Goal: Communication & Community: Share content

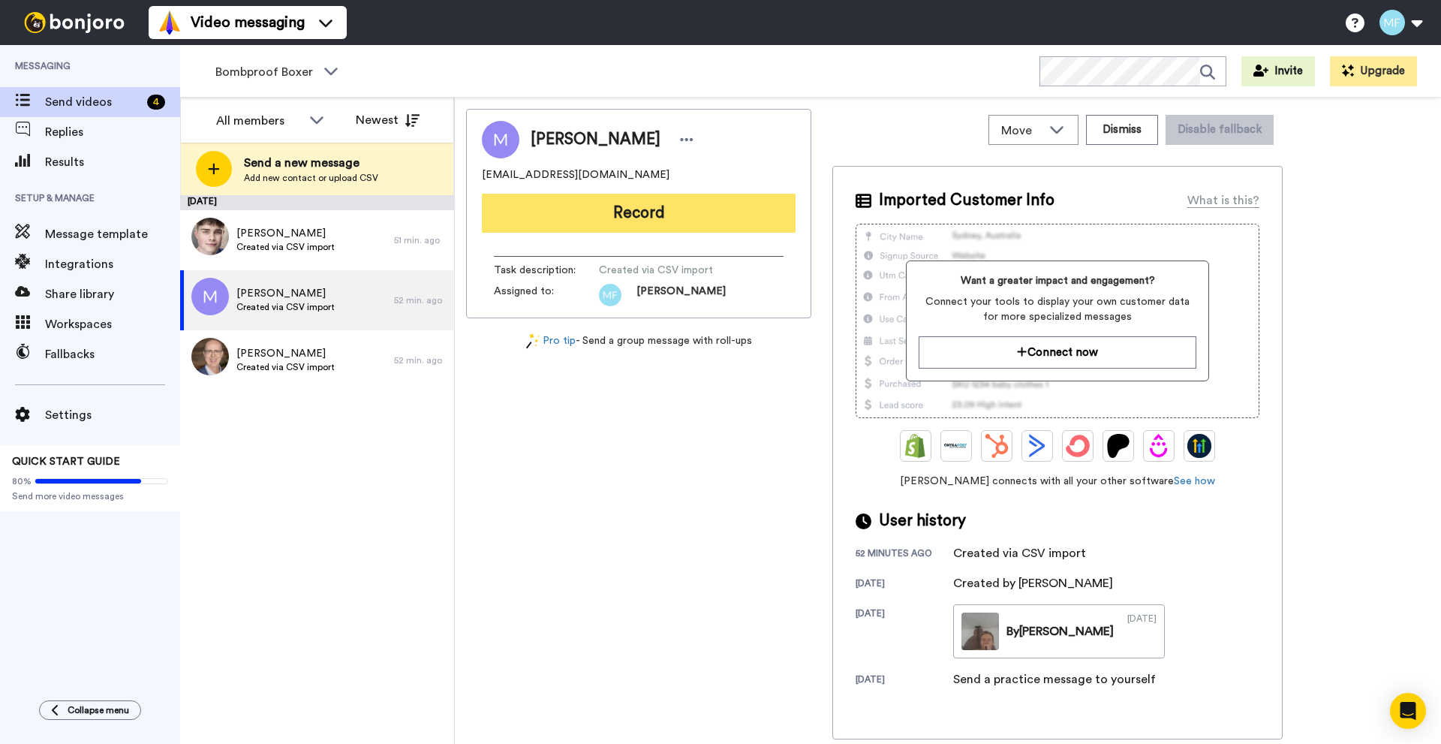
click at [598, 214] on button "Record" at bounding box center [639, 213] width 314 height 39
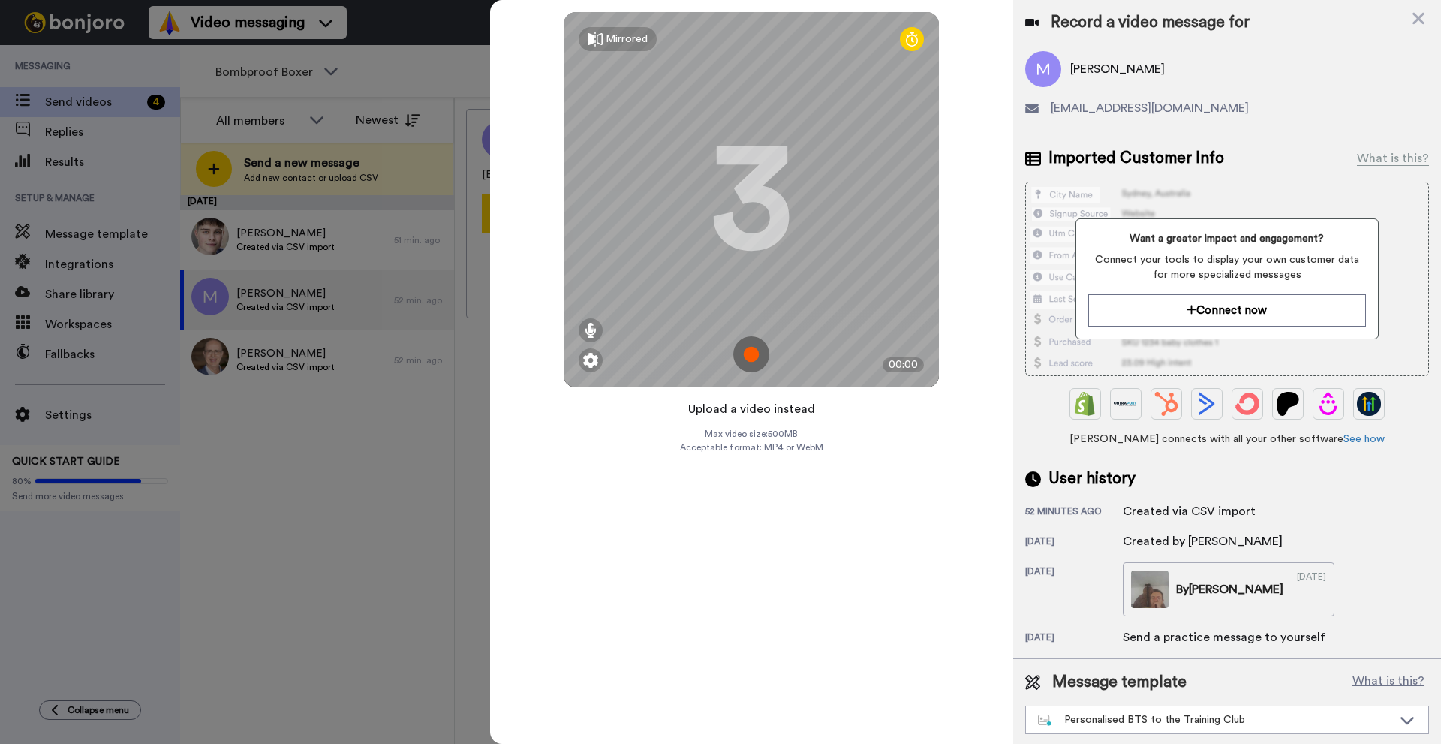
click at [772, 408] on button "Upload a video instead" at bounding box center [752, 409] width 136 height 20
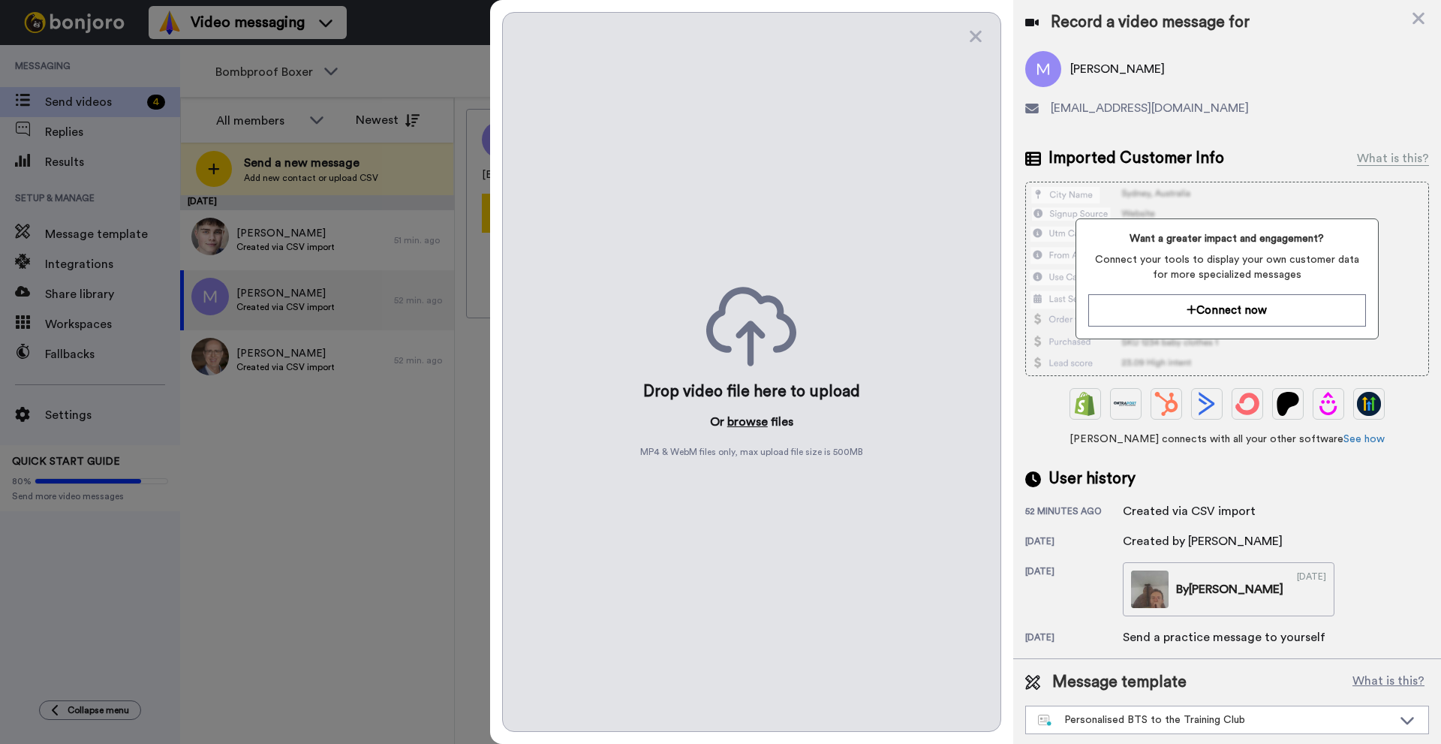
click at [747, 414] on button "browse" at bounding box center [747, 422] width 41 height 18
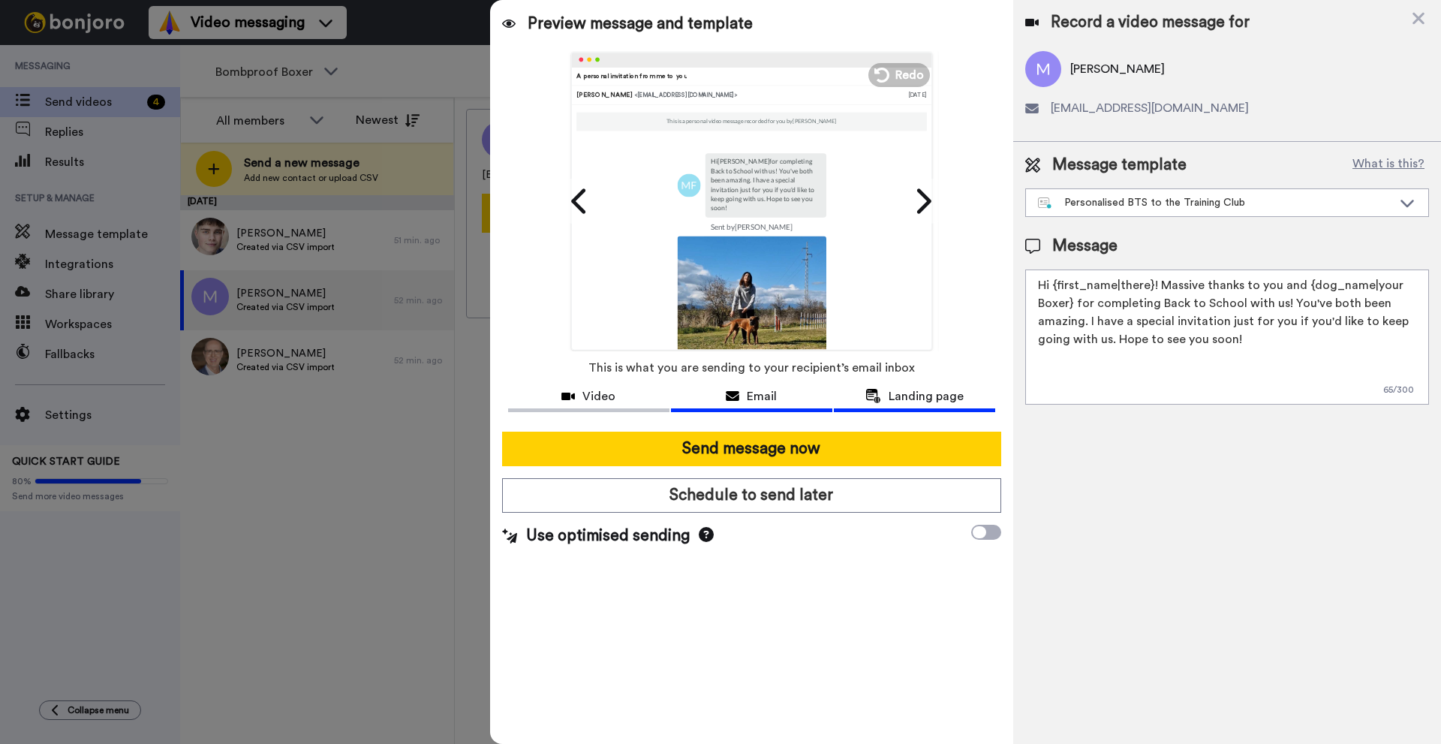
click at [952, 389] on span "Landing page" at bounding box center [926, 396] width 75 height 18
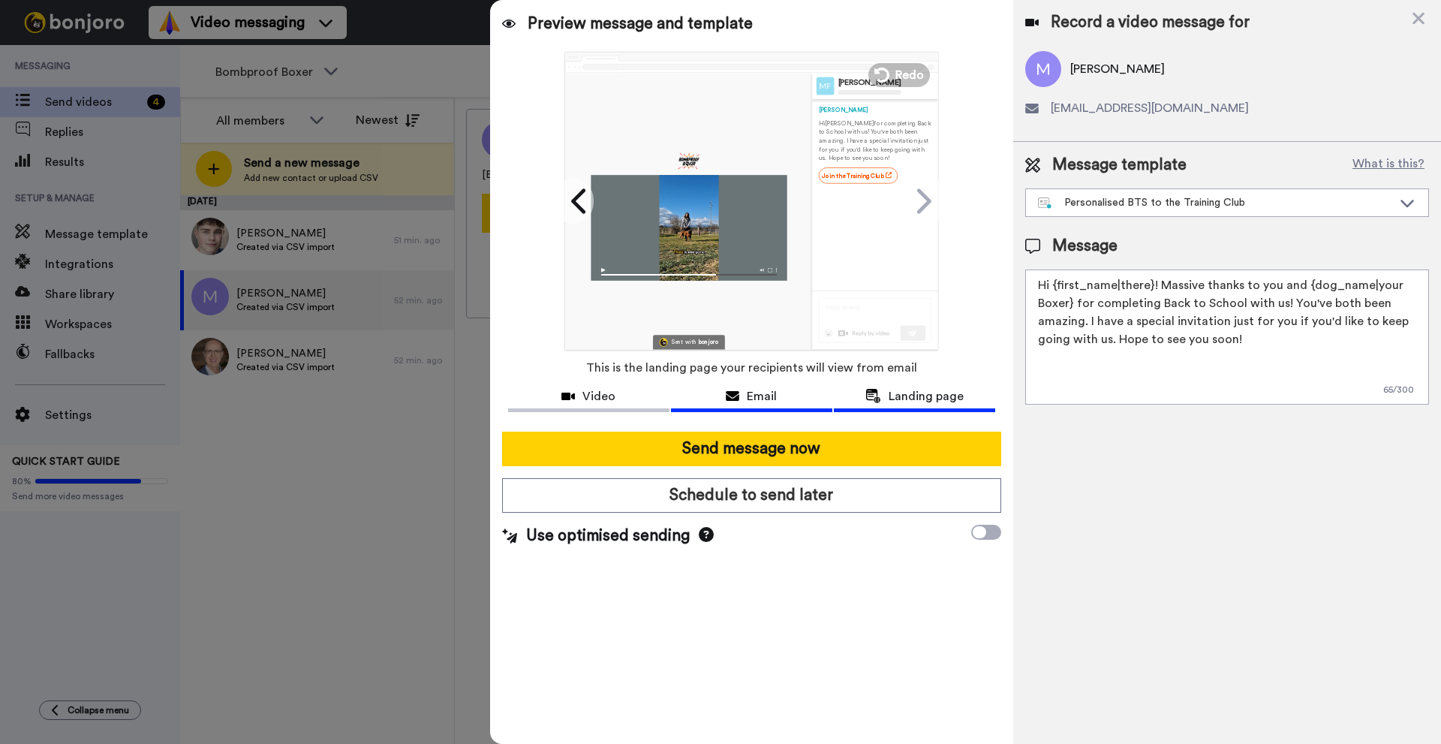
click at [787, 398] on div "Email" at bounding box center [751, 396] width 161 height 18
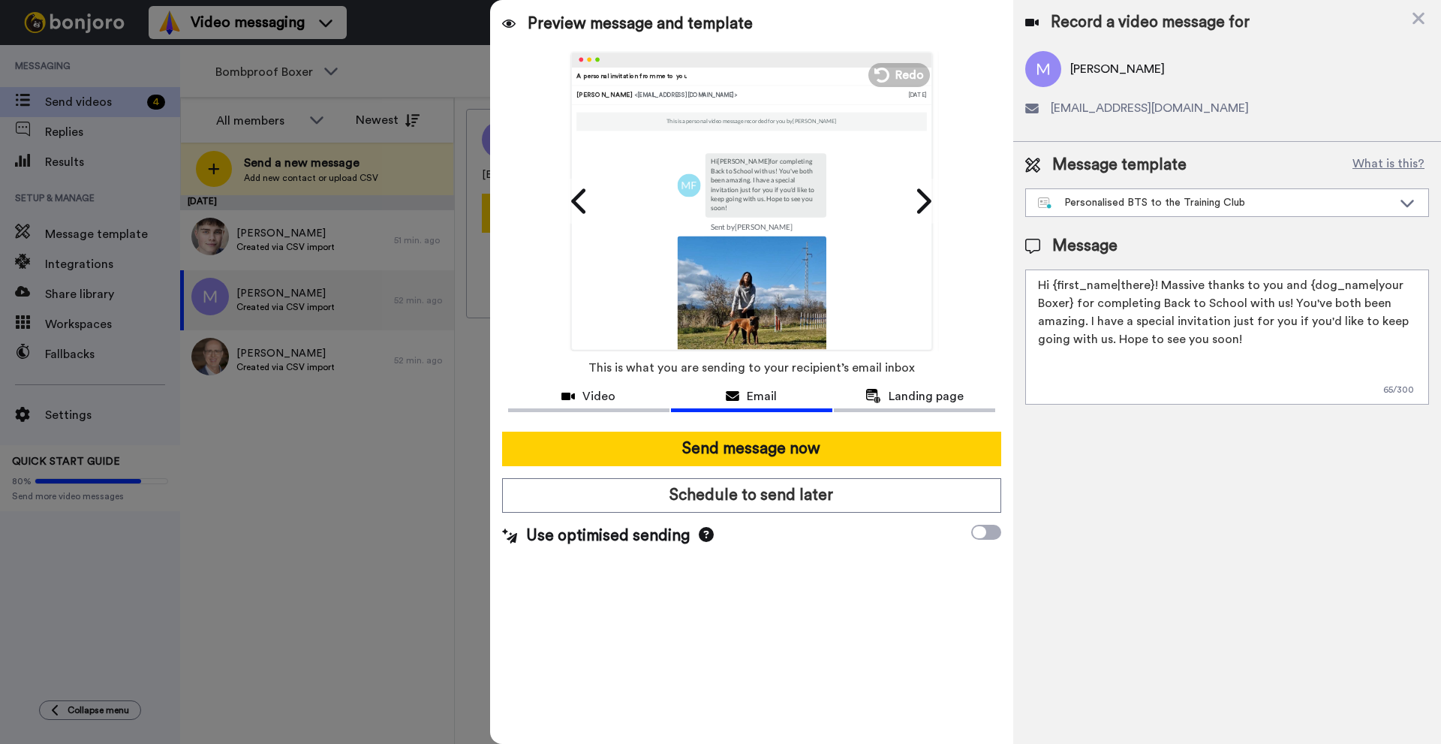
click at [702, 531] on icon at bounding box center [706, 534] width 15 height 15
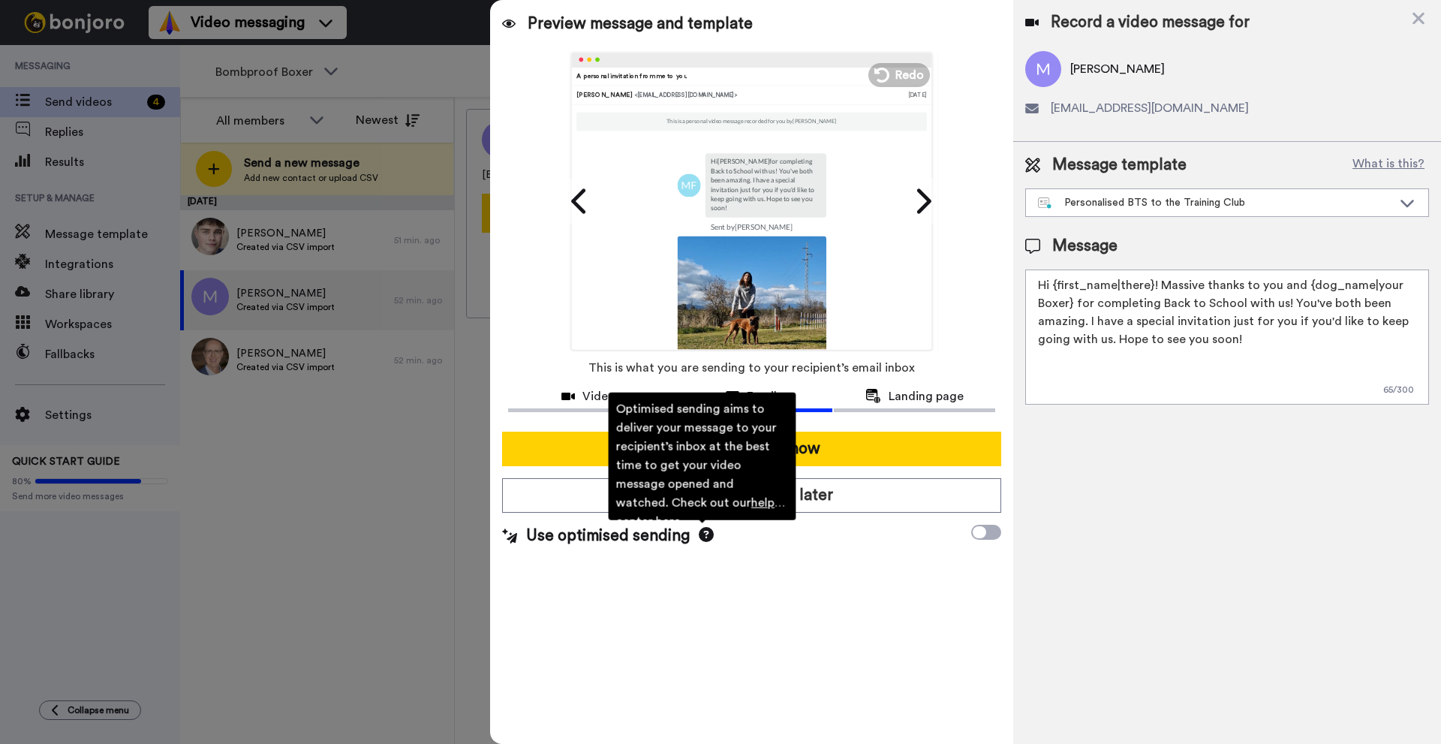
click at [838, 568] on div "Preview message and template Play/Pause 0:00 / 2:13 A personal invitation from …" at bounding box center [751, 372] width 523 height 744
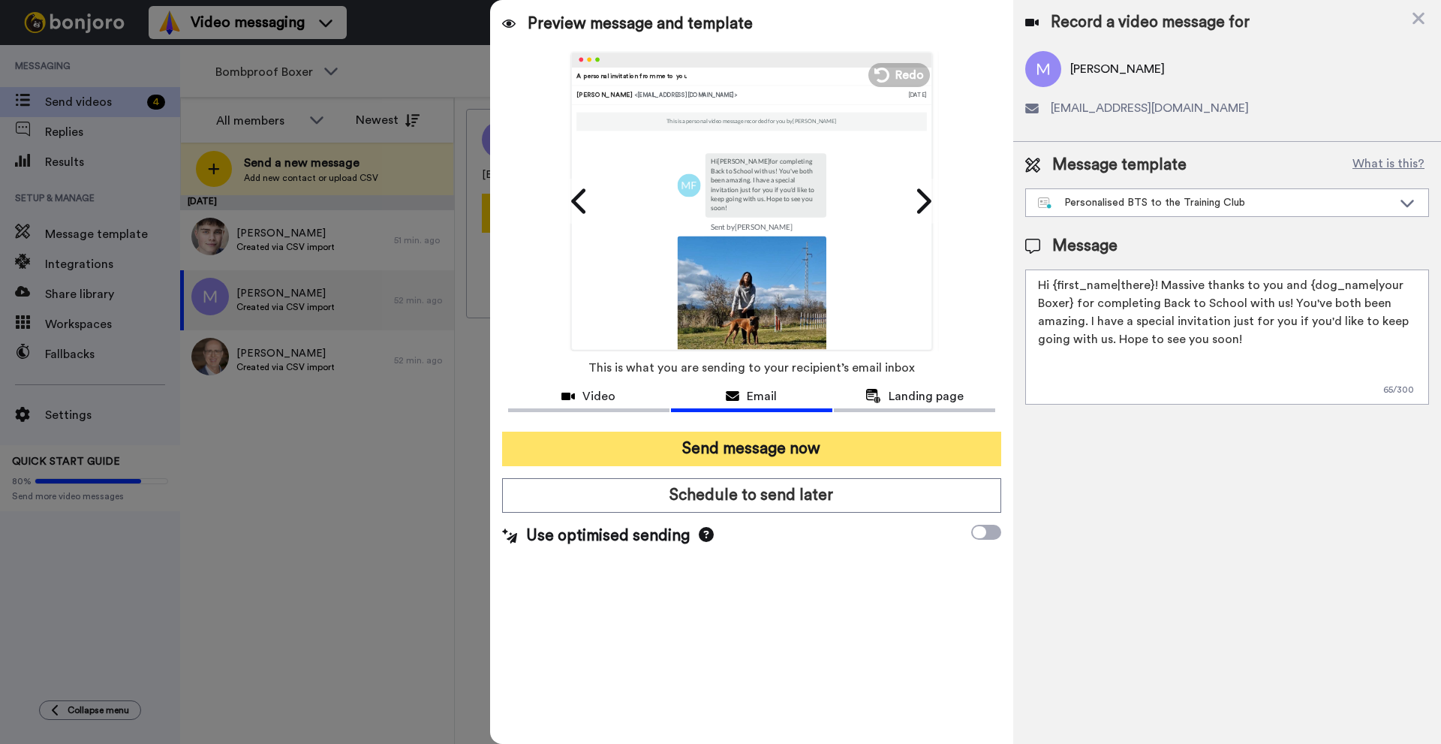
click at [820, 457] on button "Send message now" at bounding box center [751, 449] width 499 height 35
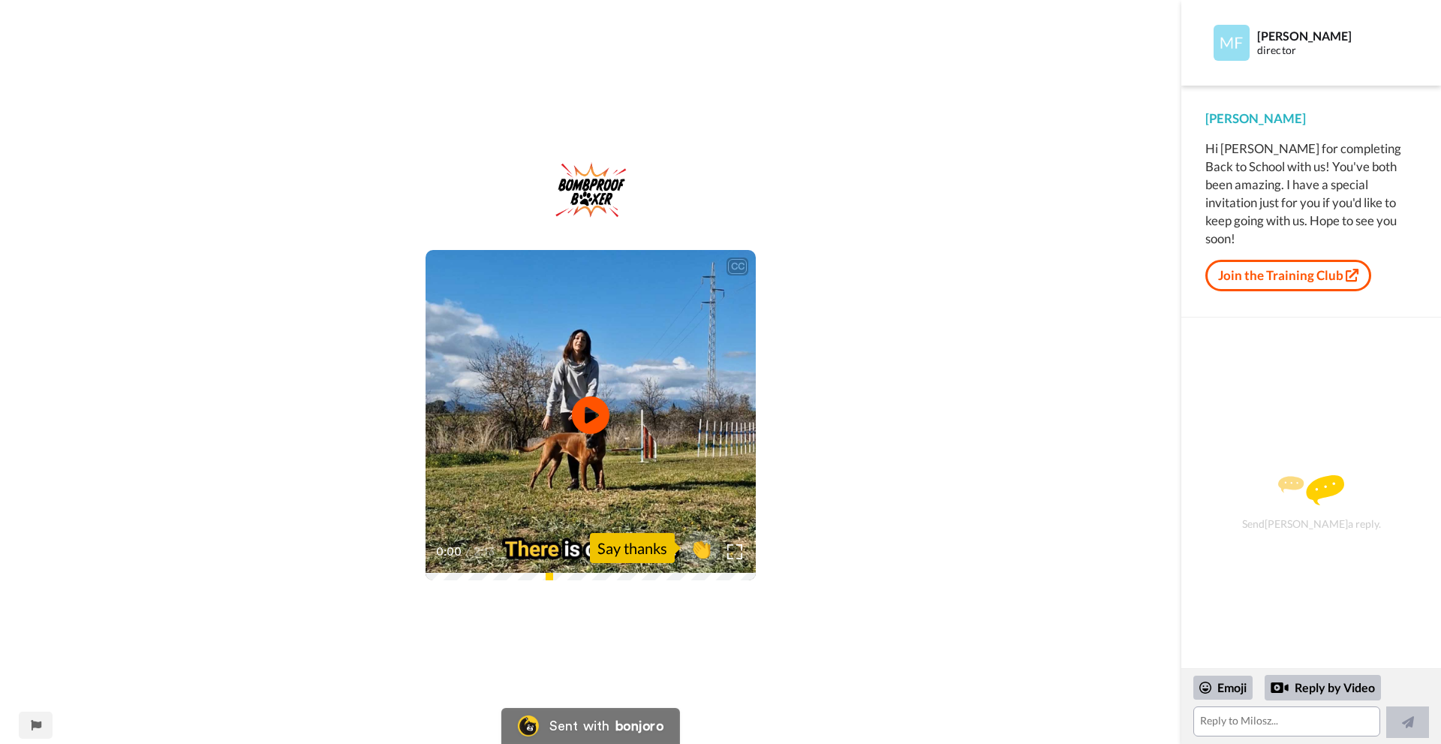
click at [657, 455] on video at bounding box center [591, 415] width 330 height 330
click at [1227, 260] on link "Join the Training Club" at bounding box center [1289, 276] width 166 height 32
